Goal: Information Seeking & Learning: Learn about a topic

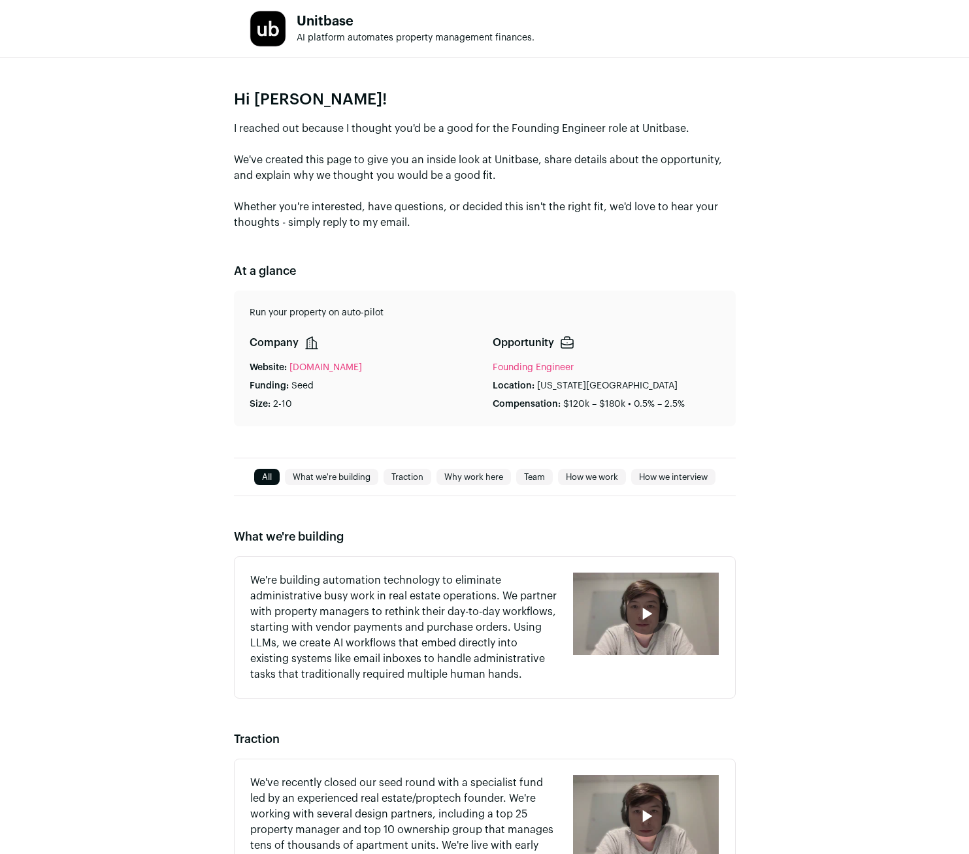
type media-captions-menu "sb:en:English%20CC"
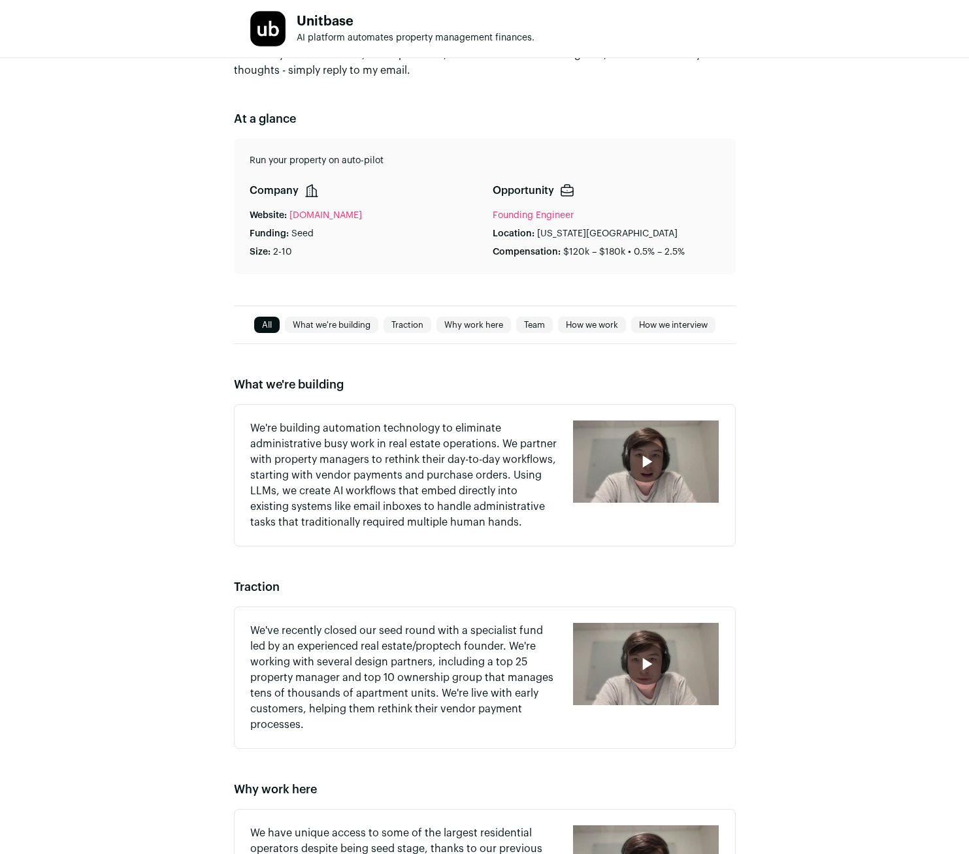
scroll to position [353, 0]
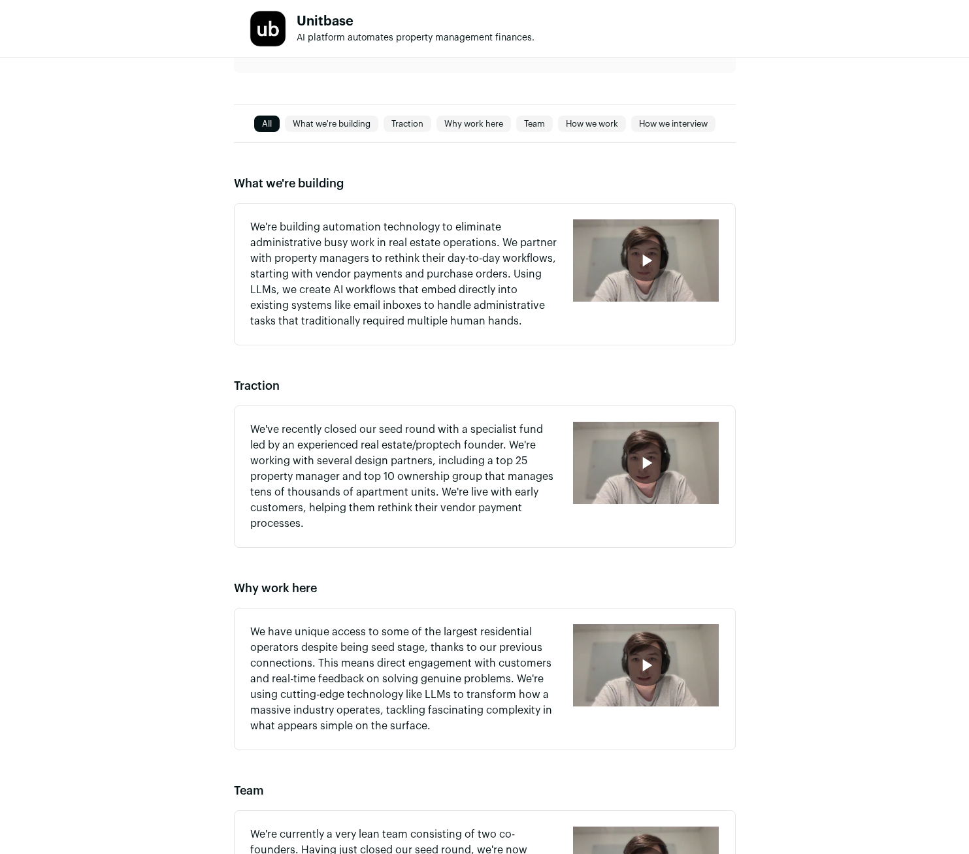
click at [642, 239] on div "button" at bounding box center [646, 260] width 146 height 82
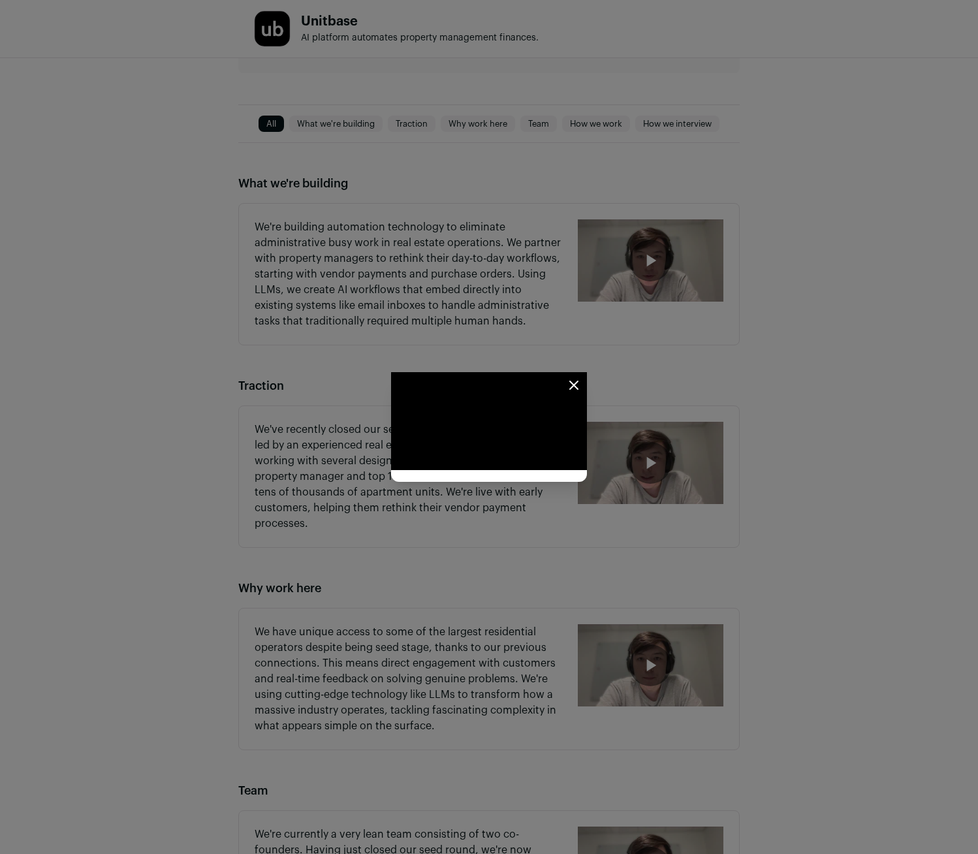
click at [578, 381] on icon "Close modal" at bounding box center [574, 385] width 8 height 8
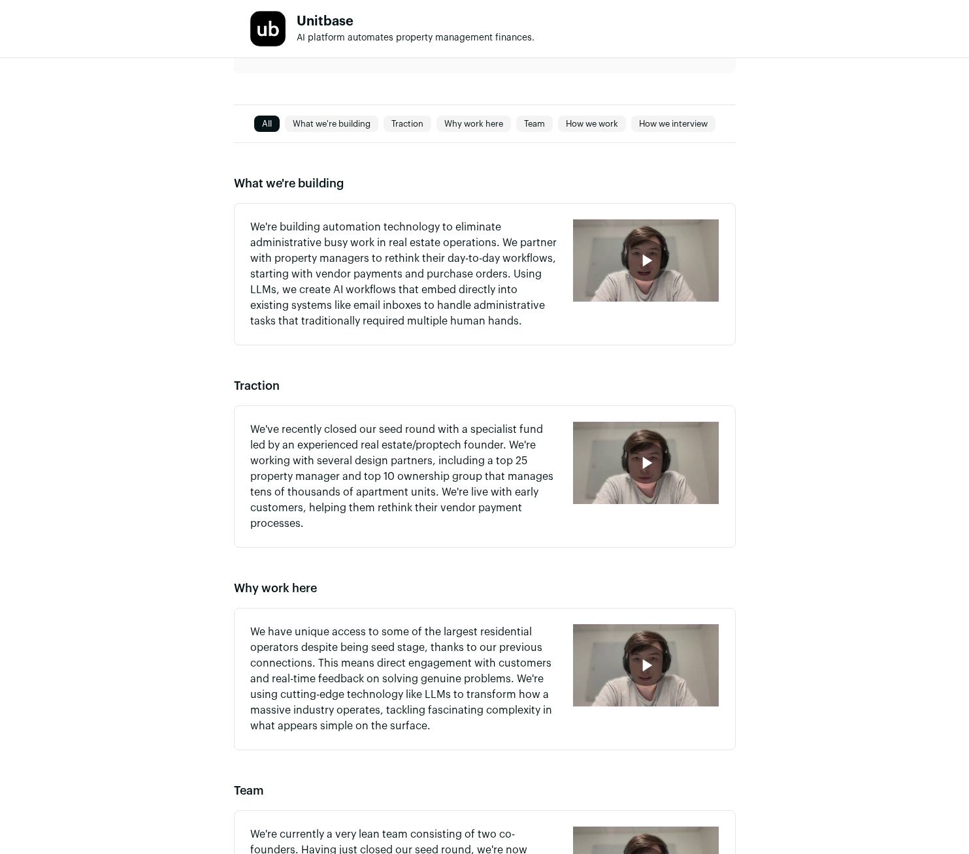
scroll to position [583, 0]
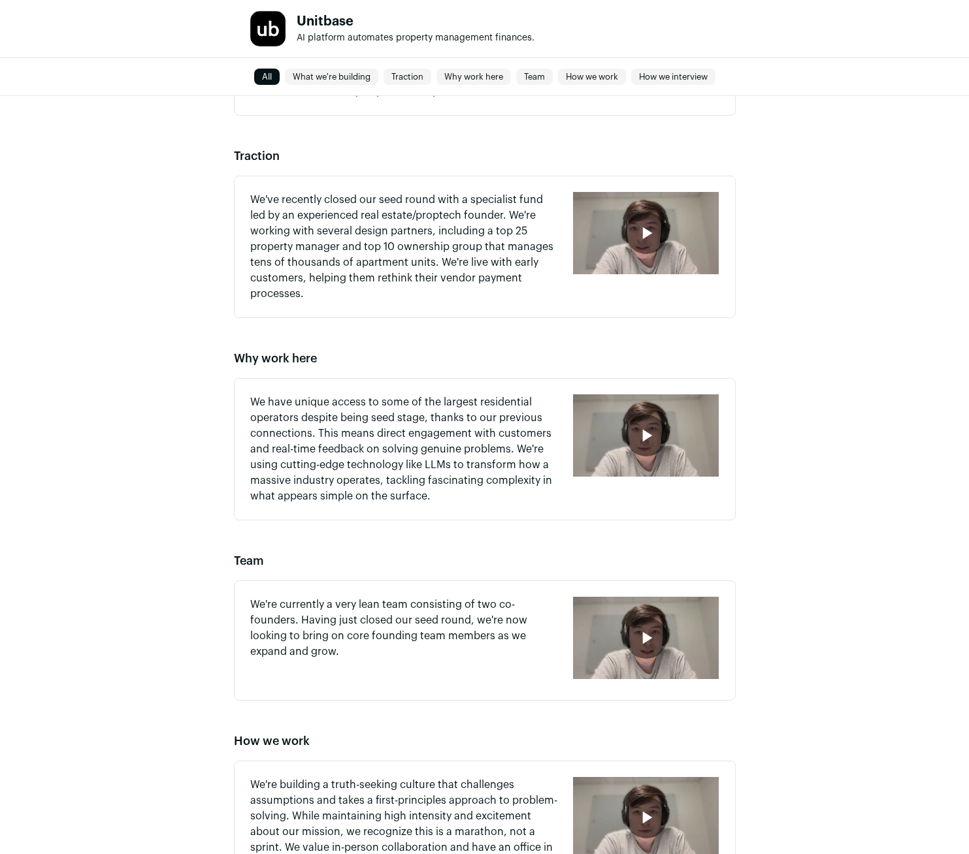
click at [639, 446] on div "button" at bounding box center [646, 436] width 42 height 42
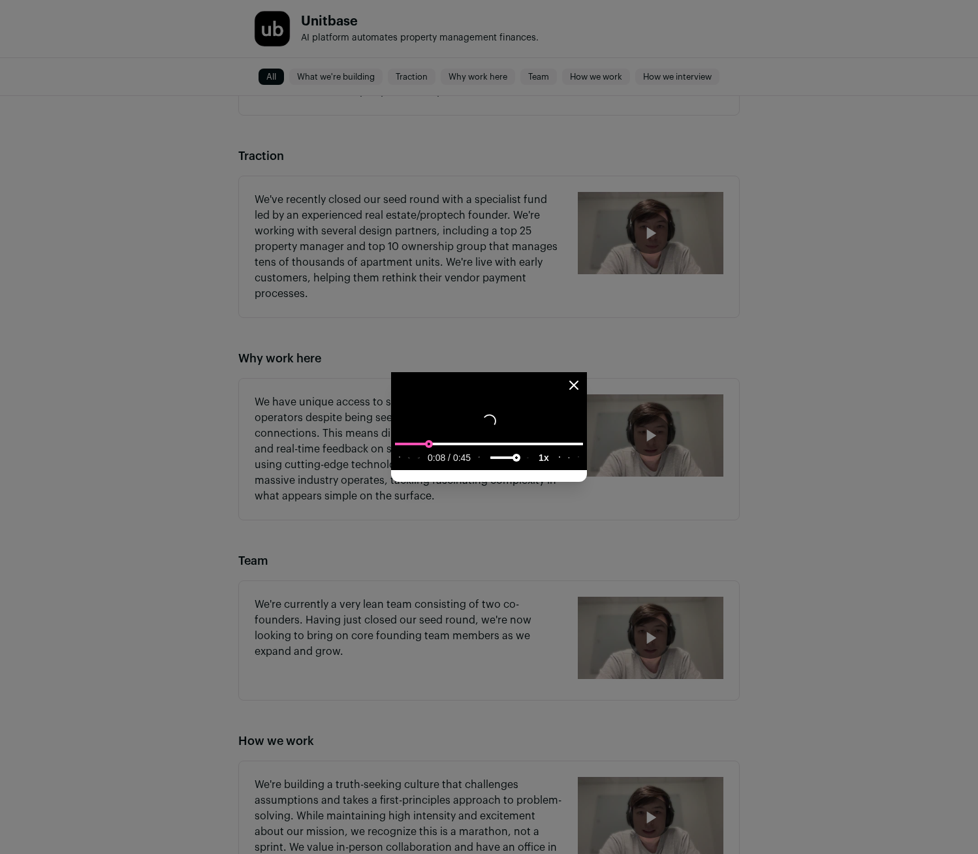
click at [520, 452] on input "seek" at bounding box center [489, 444] width 188 height 16
type input "**********"
click at [583, 452] on input "seek" at bounding box center [489, 444] width 188 height 16
click at [492, 719] on div "Close modal via background" at bounding box center [489, 427] width 978 height 854
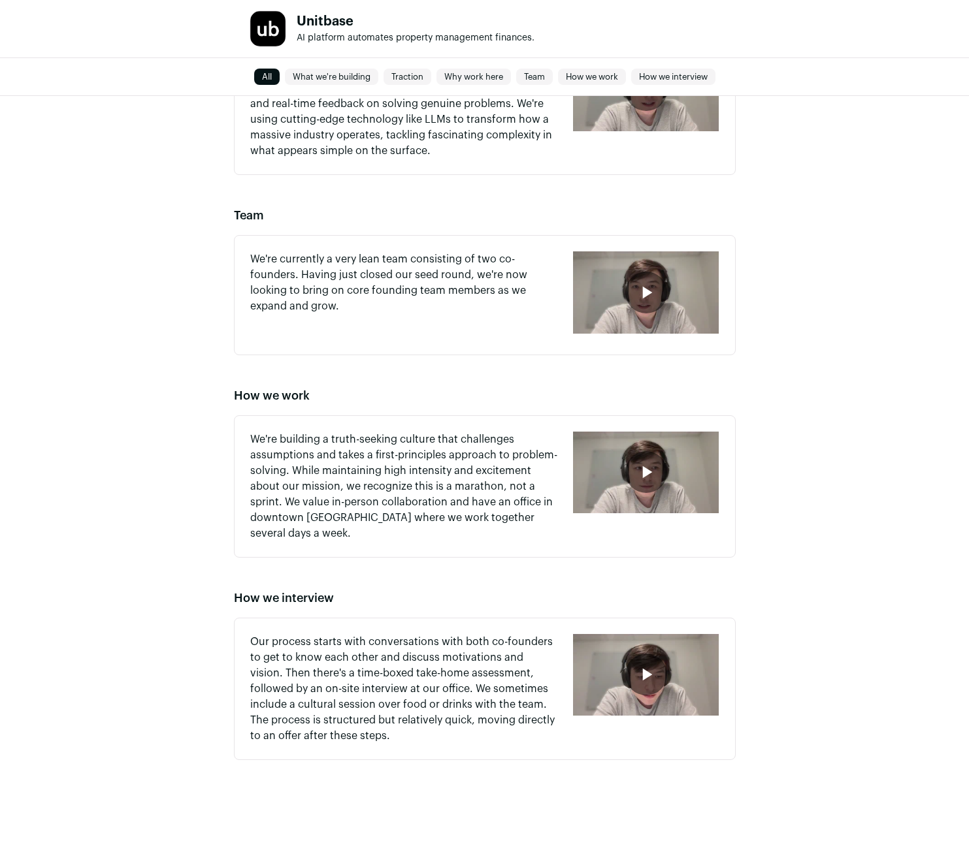
scroll to position [719, 0]
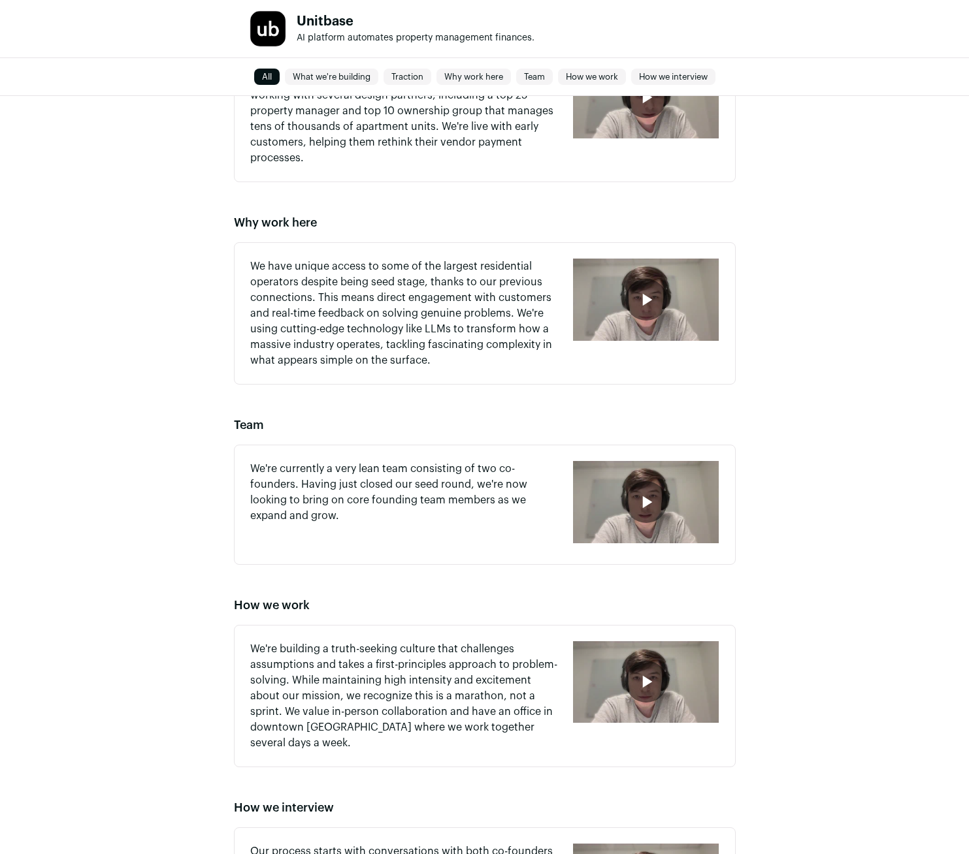
click at [639, 487] on div "button" at bounding box center [646, 502] width 42 height 42
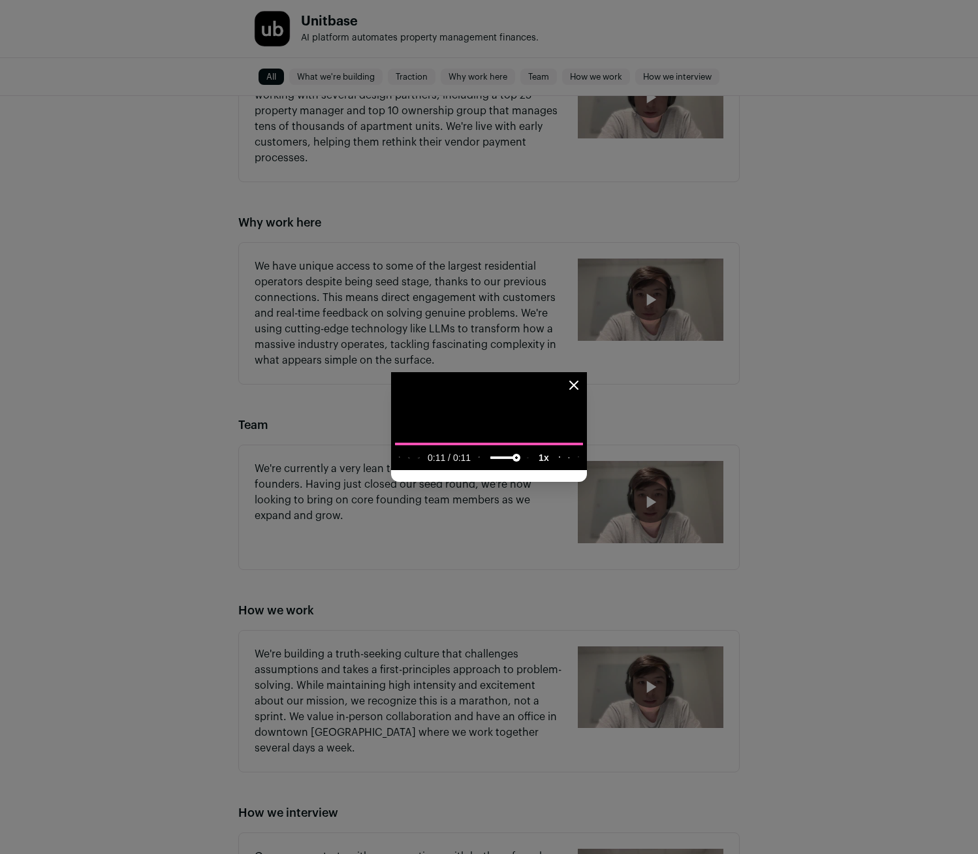
click at [582, 378] on icon "Close modal" at bounding box center [574, 386] width 16 height 16
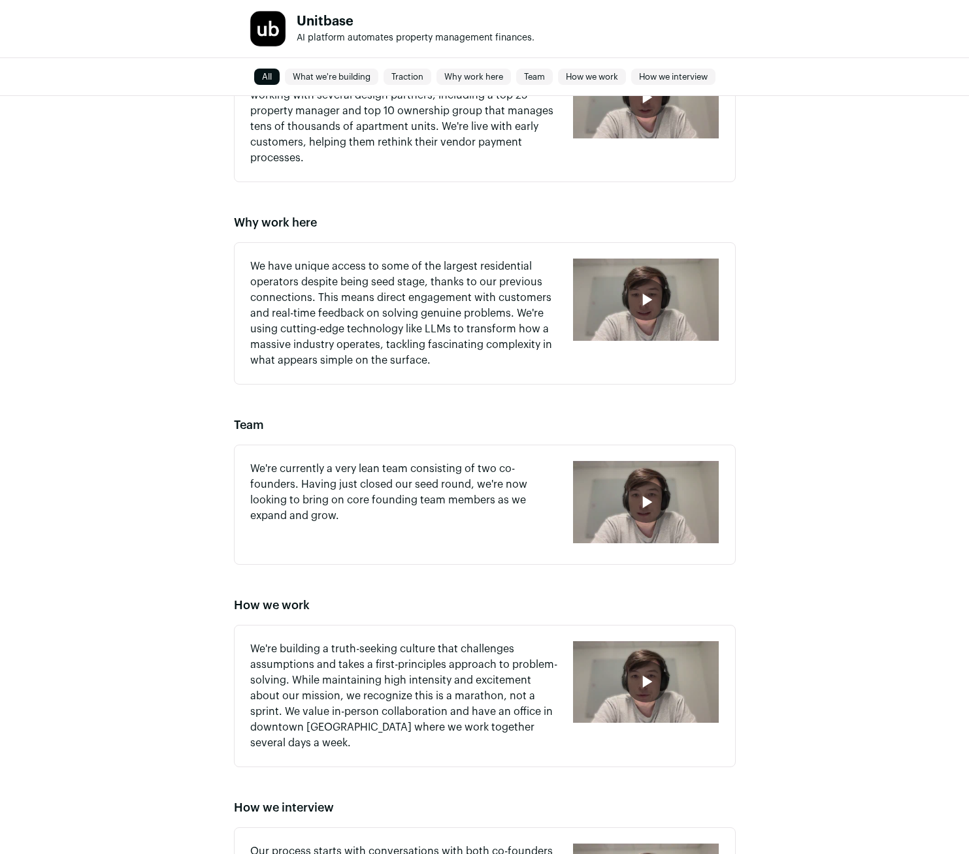
scroll to position [929, 0]
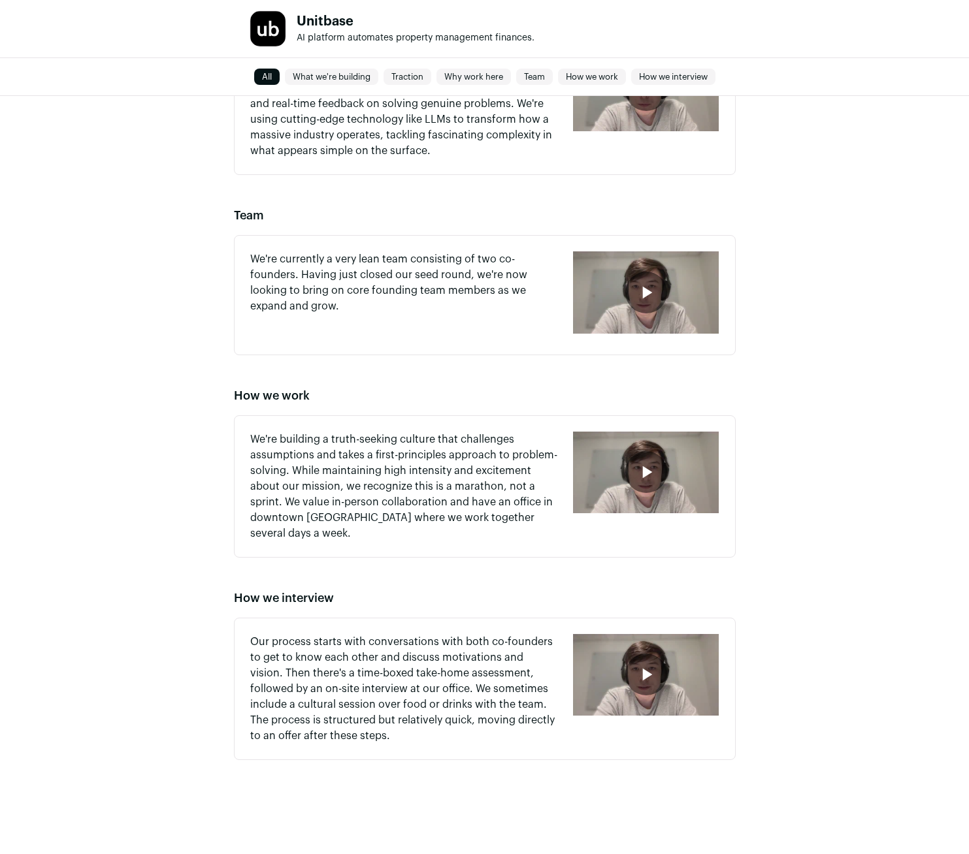
click at [673, 492] on div "button" at bounding box center [646, 473] width 146 height 82
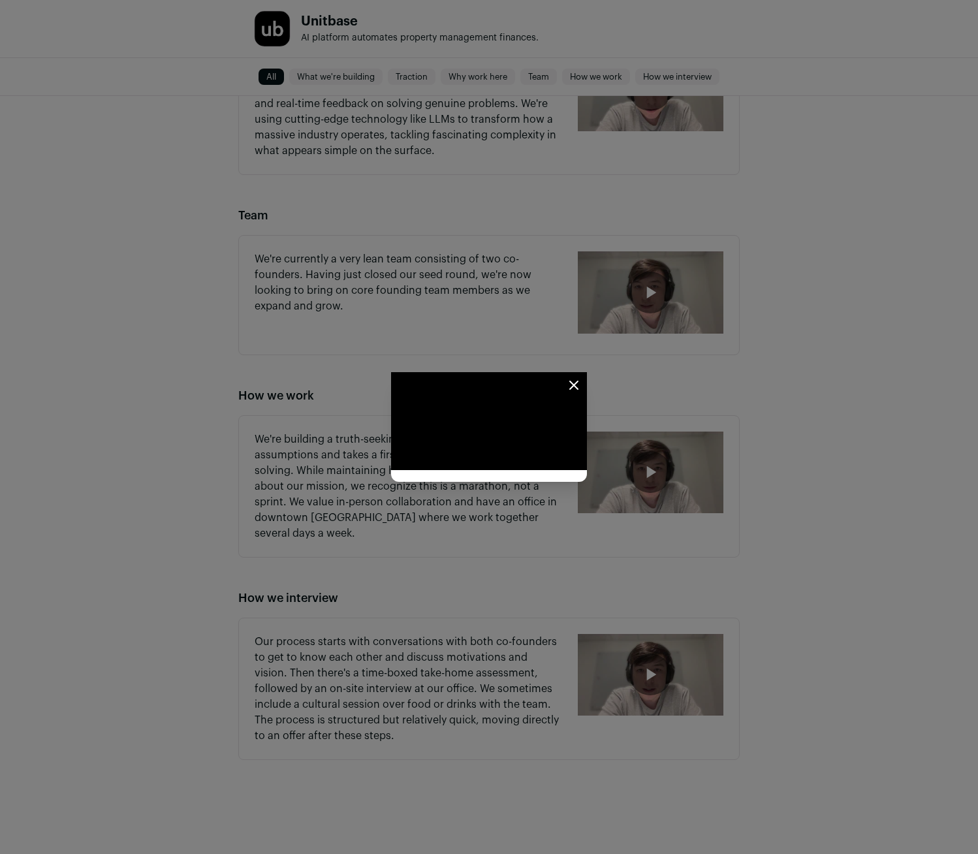
drag, startPoint x: 908, startPoint y: 191, endPoint x: 901, endPoint y: 198, distance: 10.2
click at [582, 378] on icon "Close modal" at bounding box center [574, 386] width 16 height 16
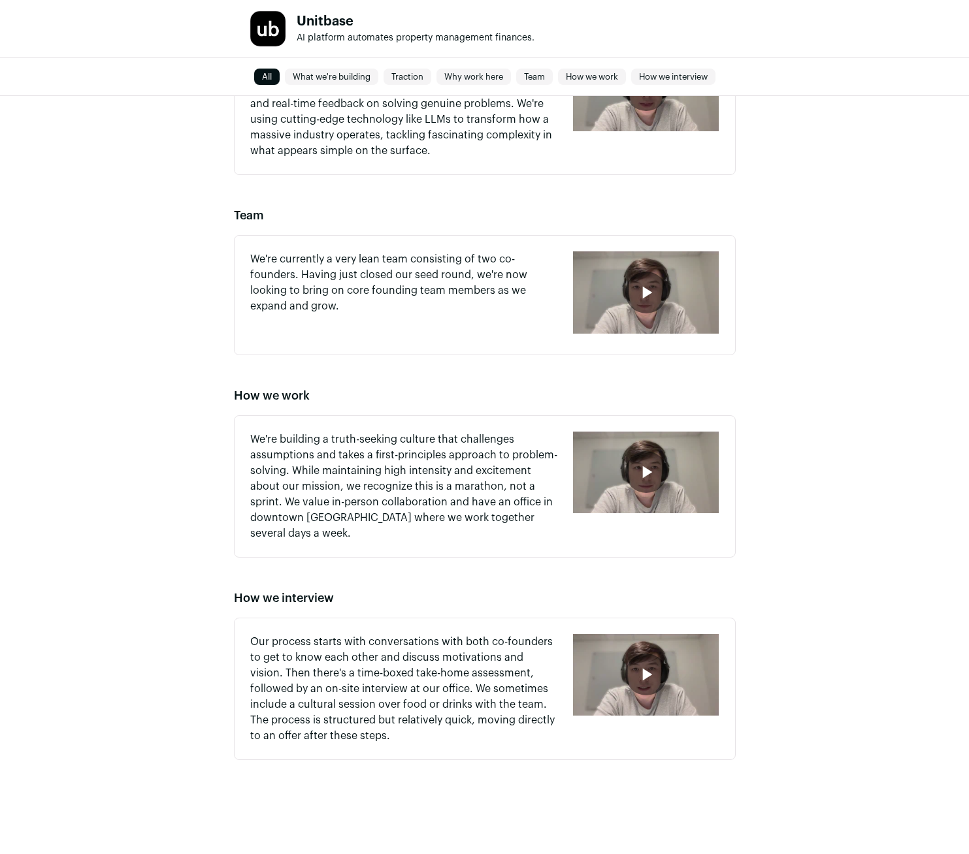
click at [634, 692] on div "button" at bounding box center [646, 675] width 146 height 82
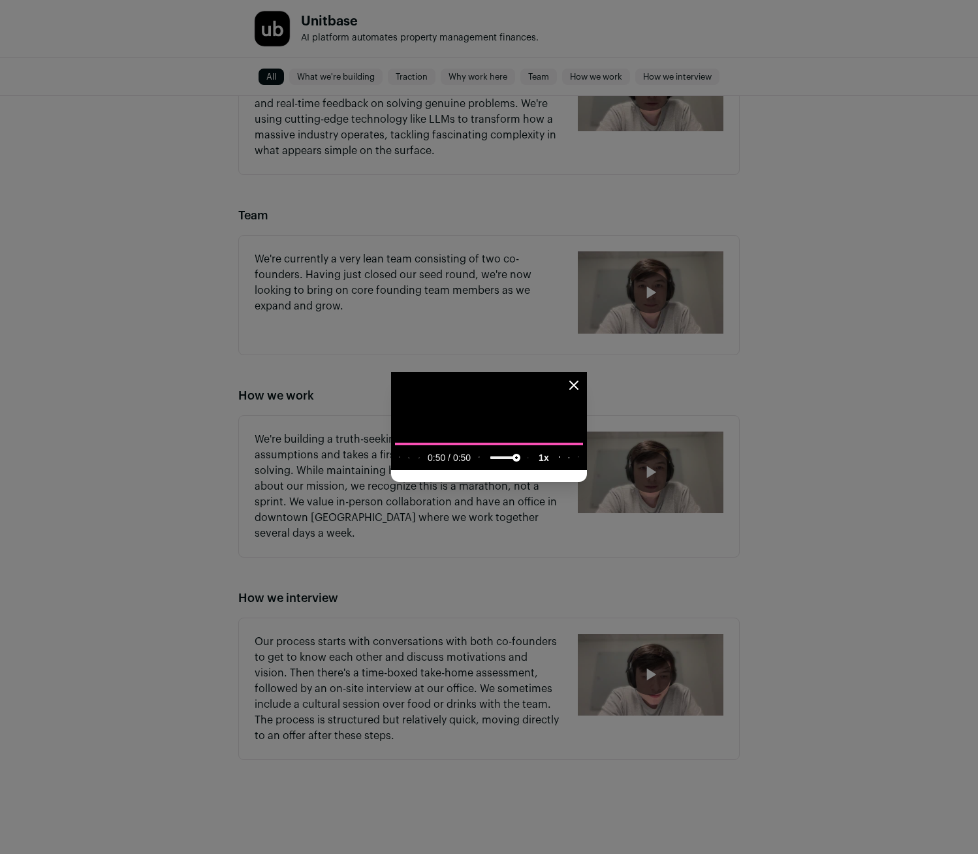
click at [582, 378] on icon "Close modal" at bounding box center [574, 386] width 16 height 16
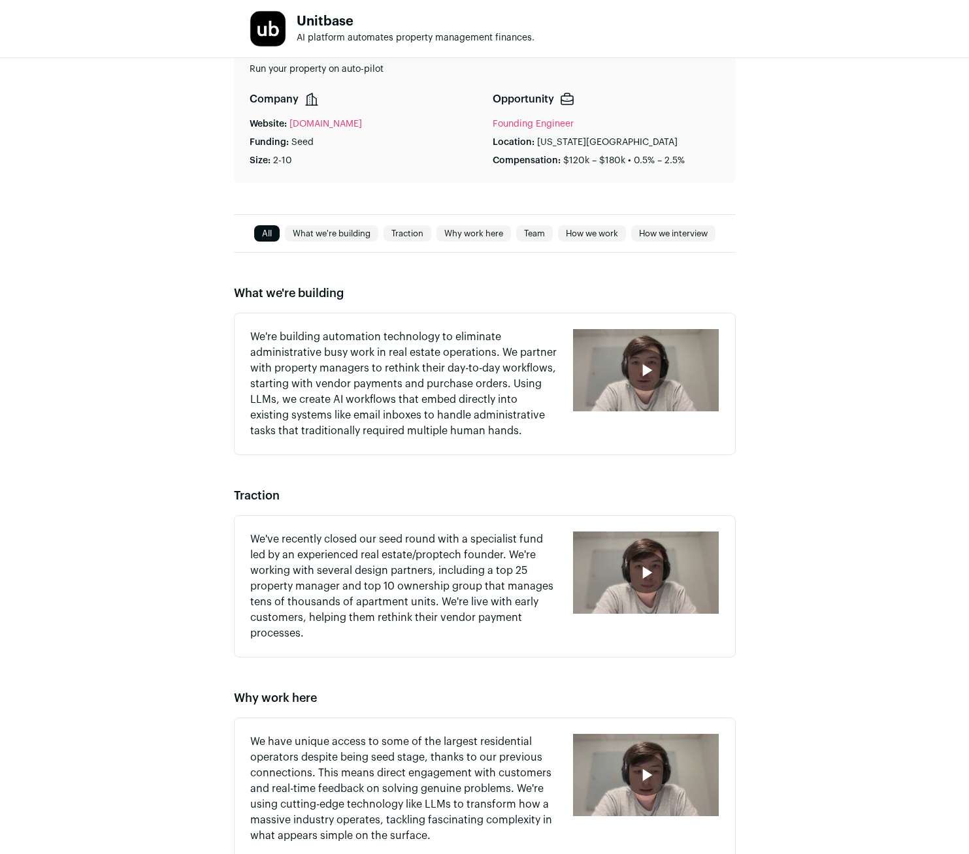
scroll to position [0, 0]
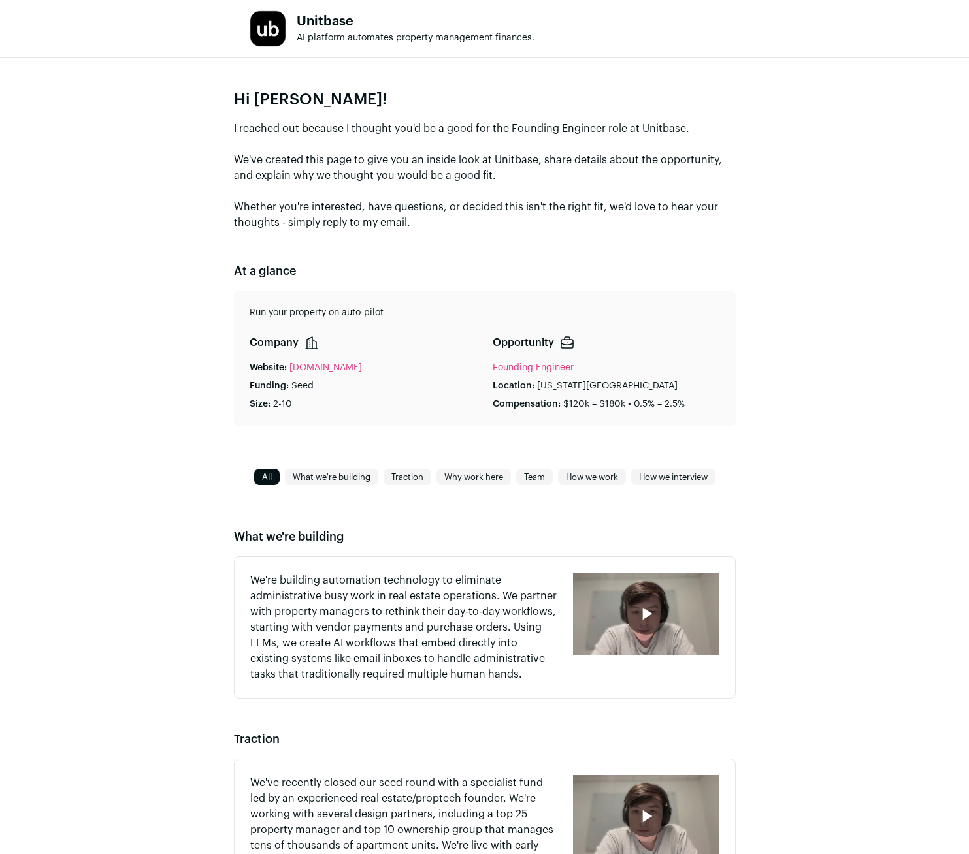
click at [275, 25] on img at bounding box center [267, 28] width 35 height 35
